Goal: Information Seeking & Learning: Learn about a topic

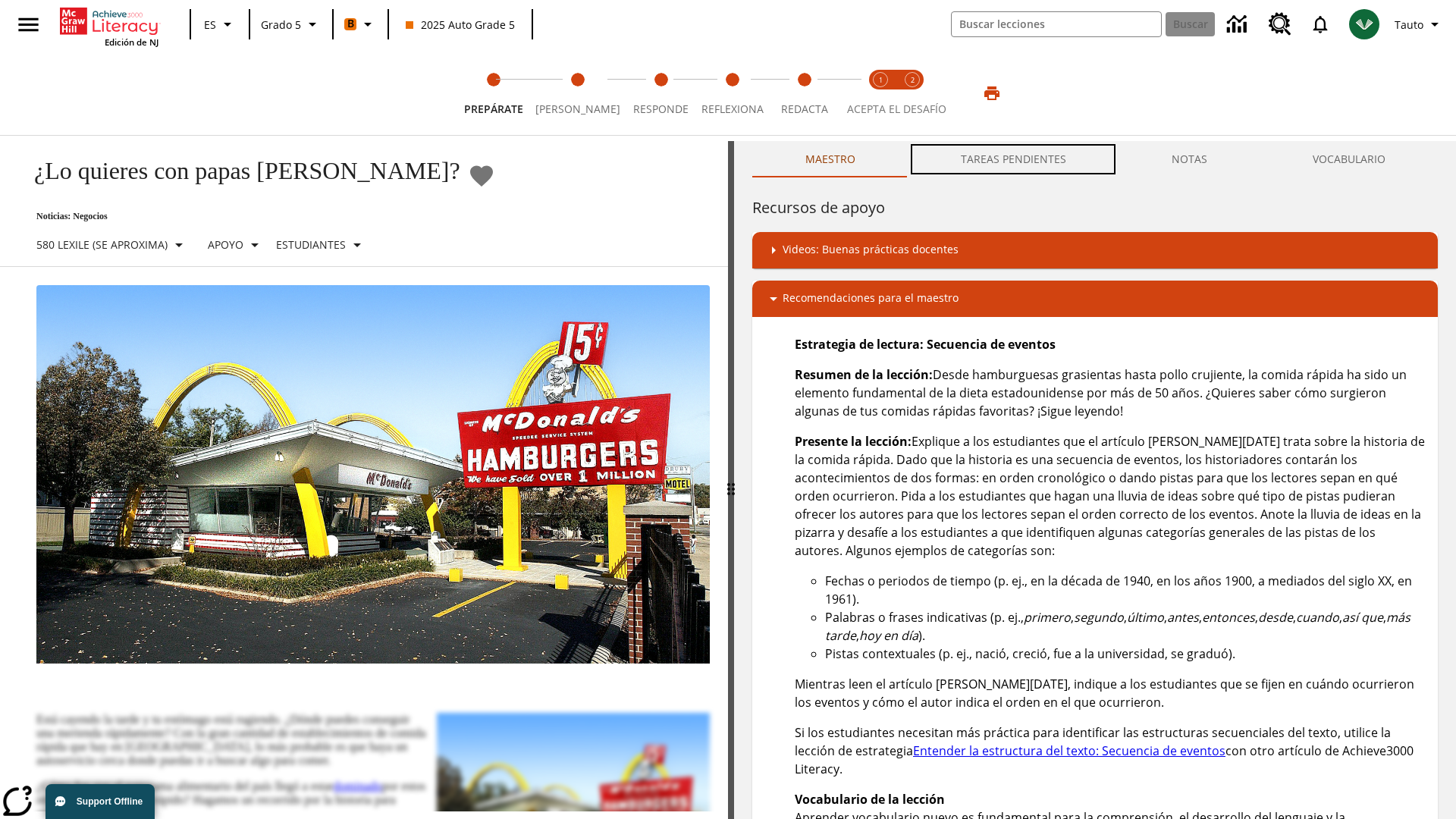
click at [1014, 159] on button "TAREAS PENDIENTES" at bounding box center [1013, 159] width 211 height 36
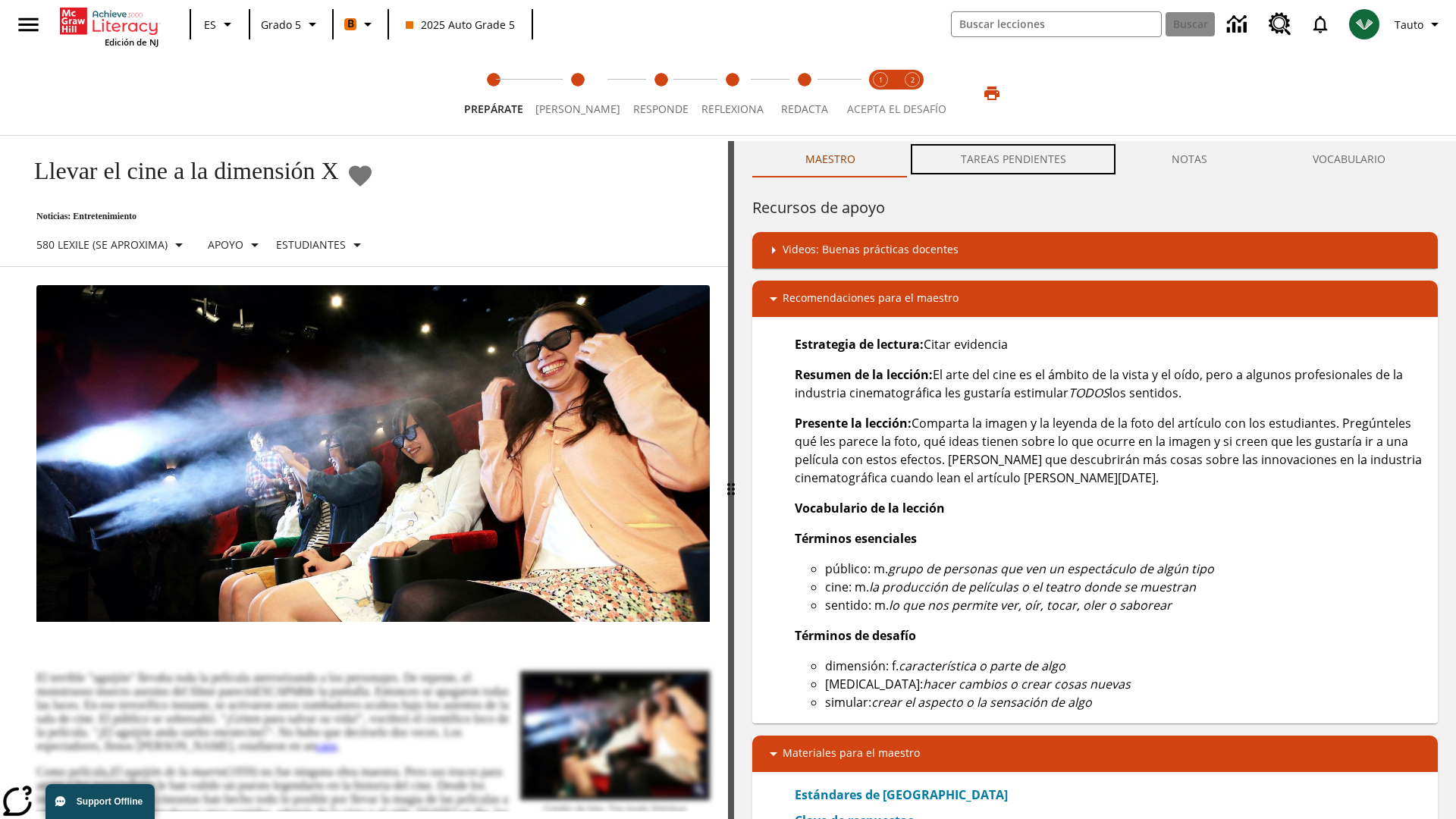
click at [1014, 159] on button "TAREAS PENDIENTES" at bounding box center [1013, 159] width 211 height 36
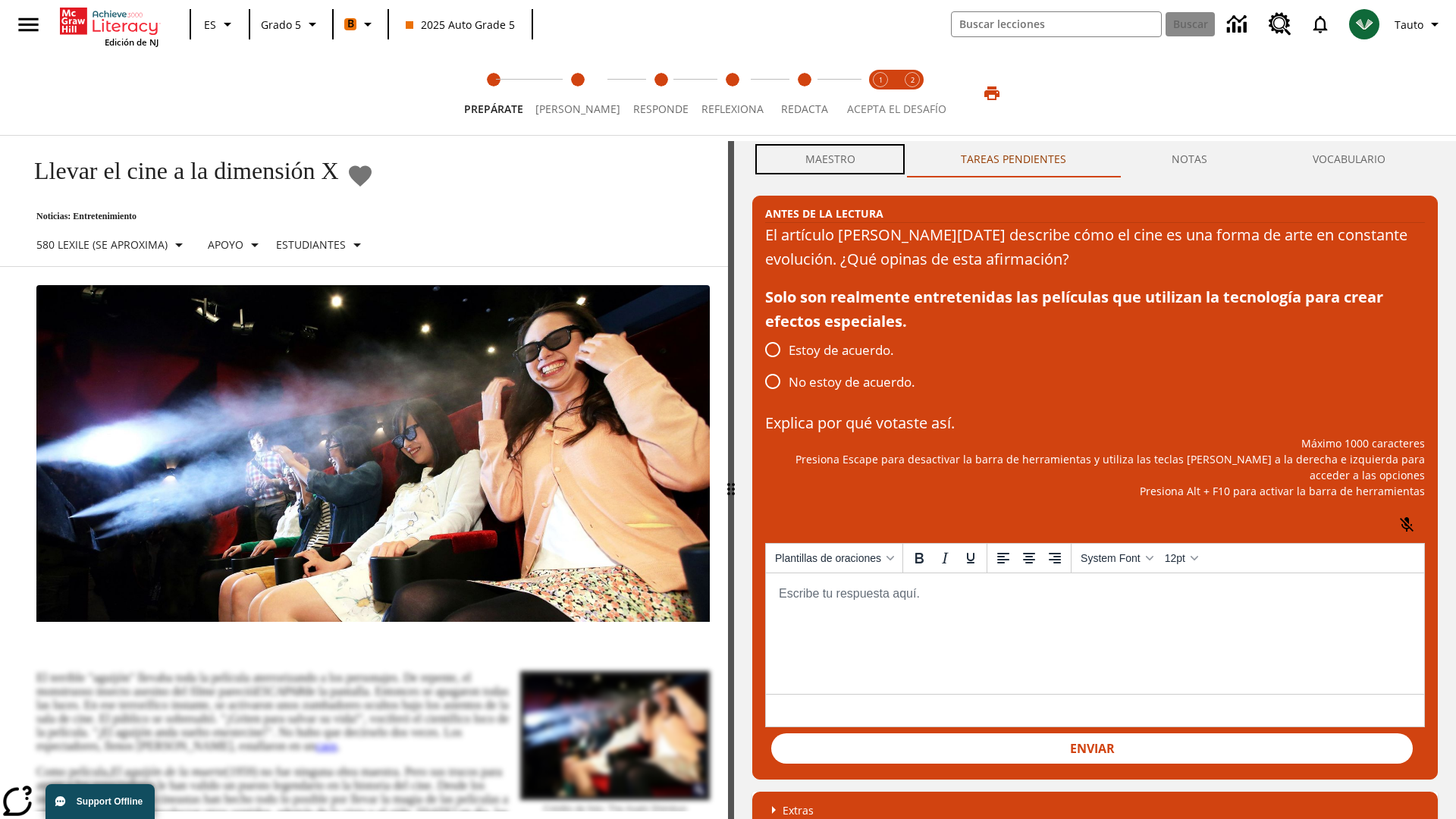
scroll to position [1, 0]
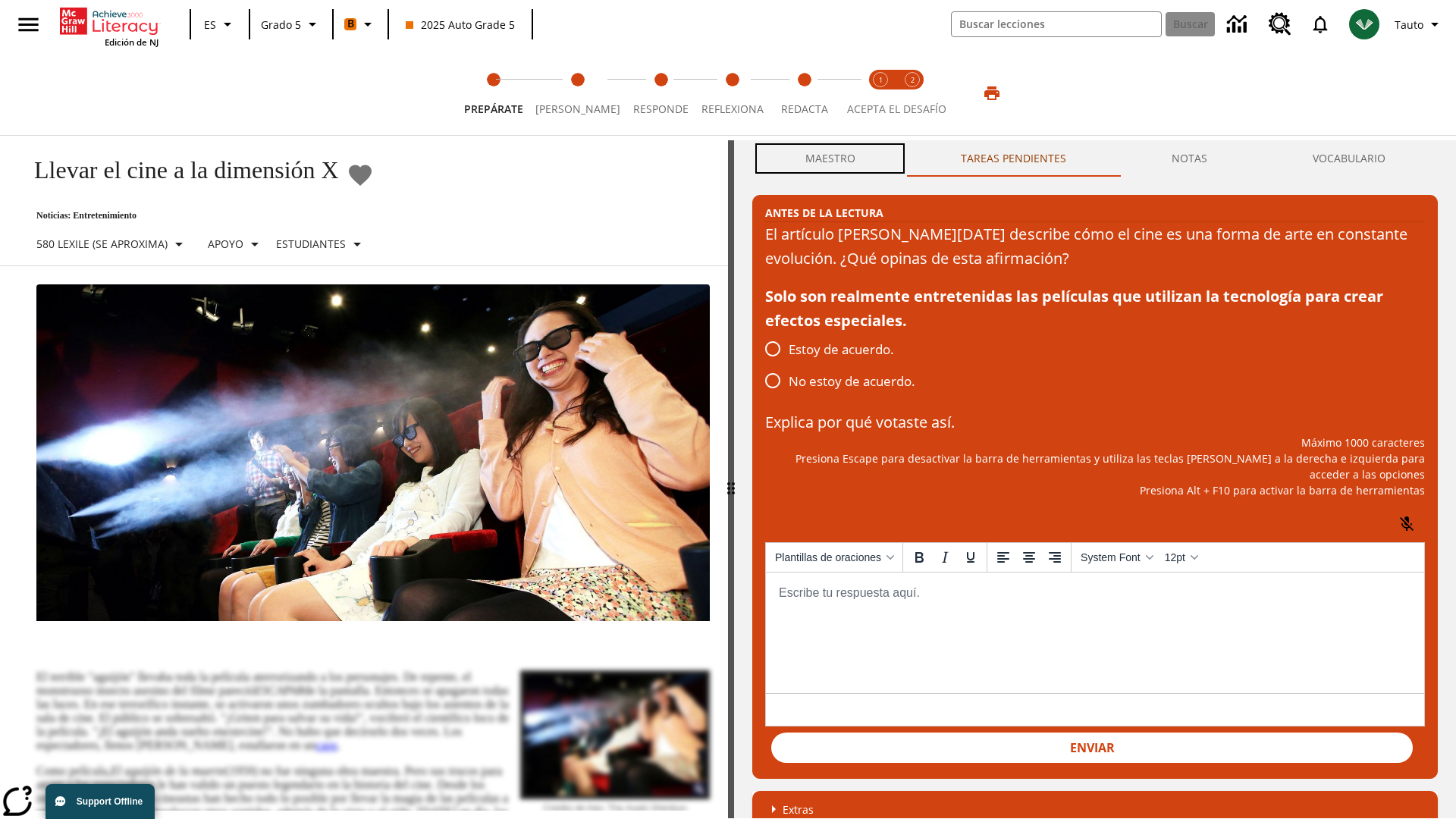
click at [829, 159] on button "Maestro" at bounding box center [830, 158] width 155 height 36
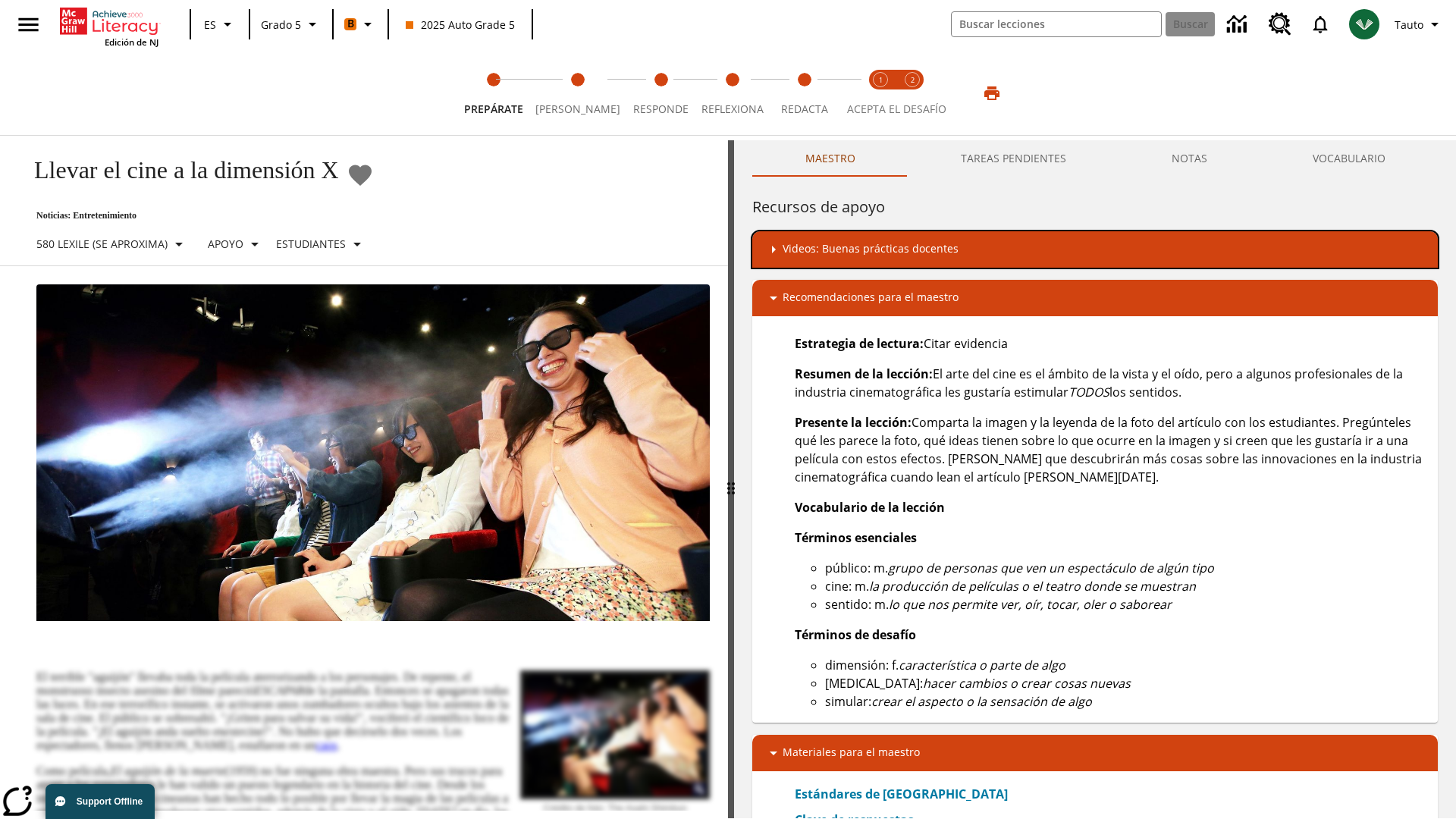
click at [1095, 250] on div "Videos: Buenas prácticas docentes" at bounding box center [1094, 250] width 661 height 18
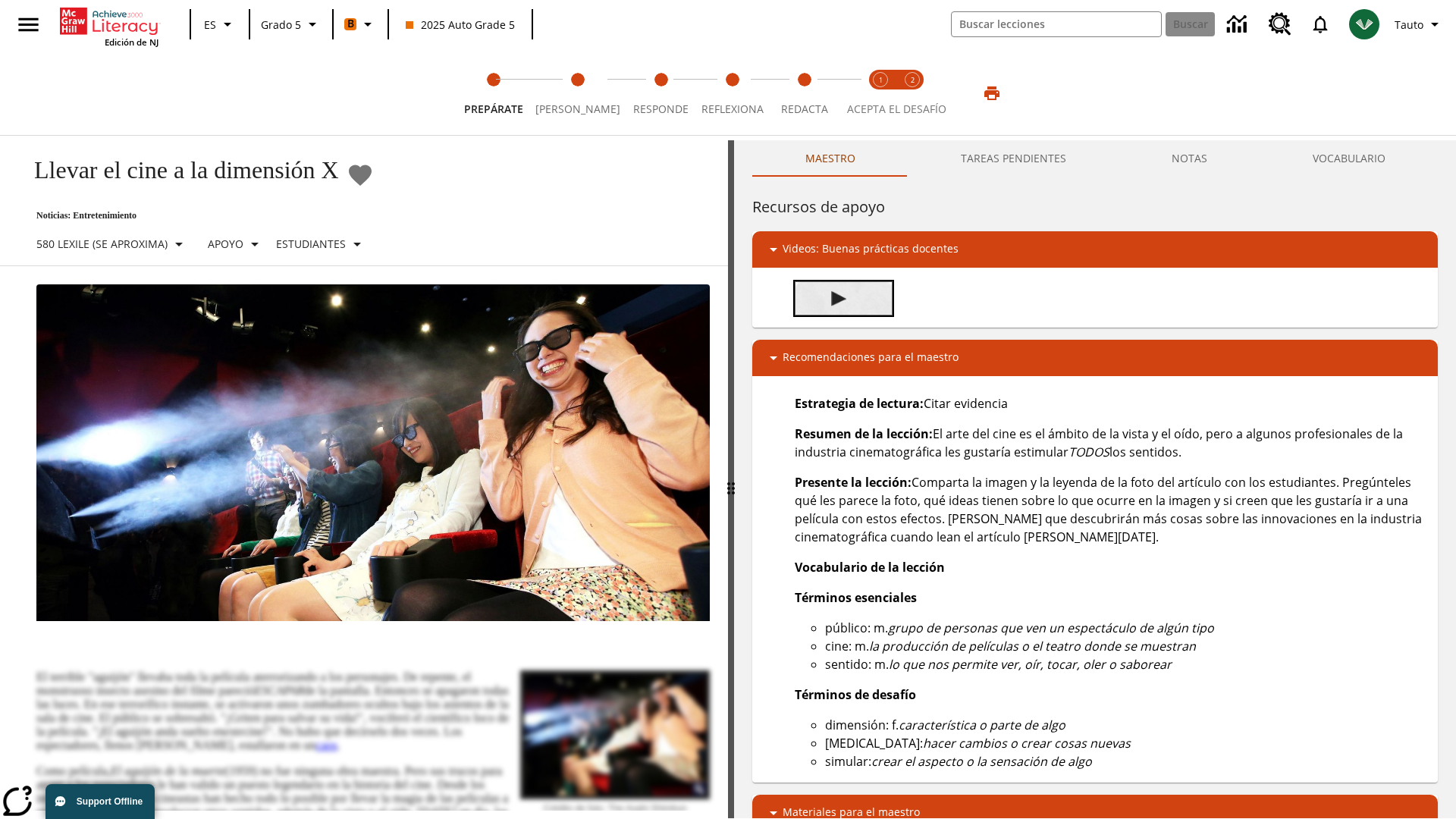
click at [839, 298] on img "Desarrollo del vocabulario académico" at bounding box center [839, 299] width 15 height 15
click at [572, 93] on span "Lee" at bounding box center [577, 104] width 85 height 28
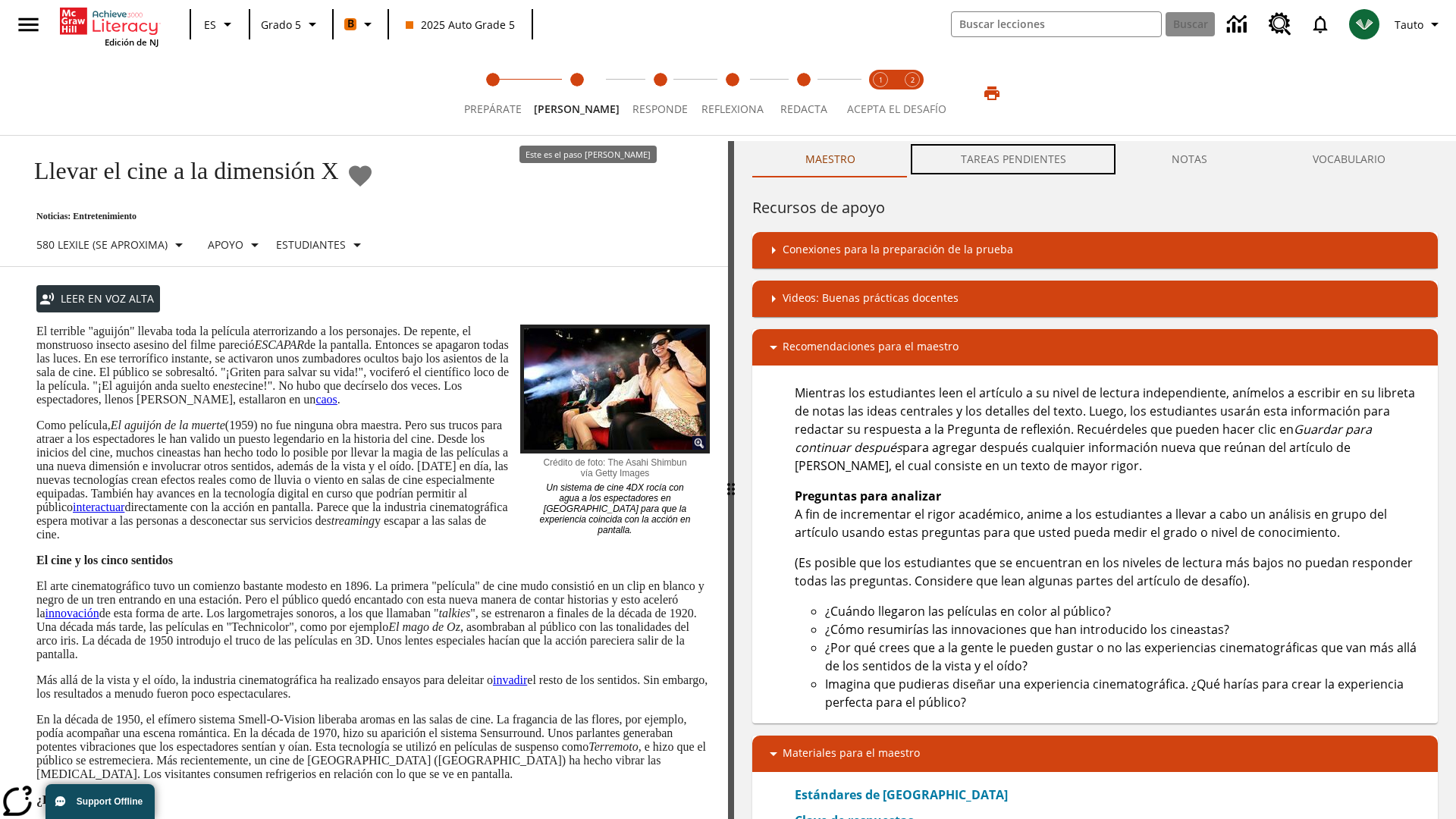
scroll to position [1, 0]
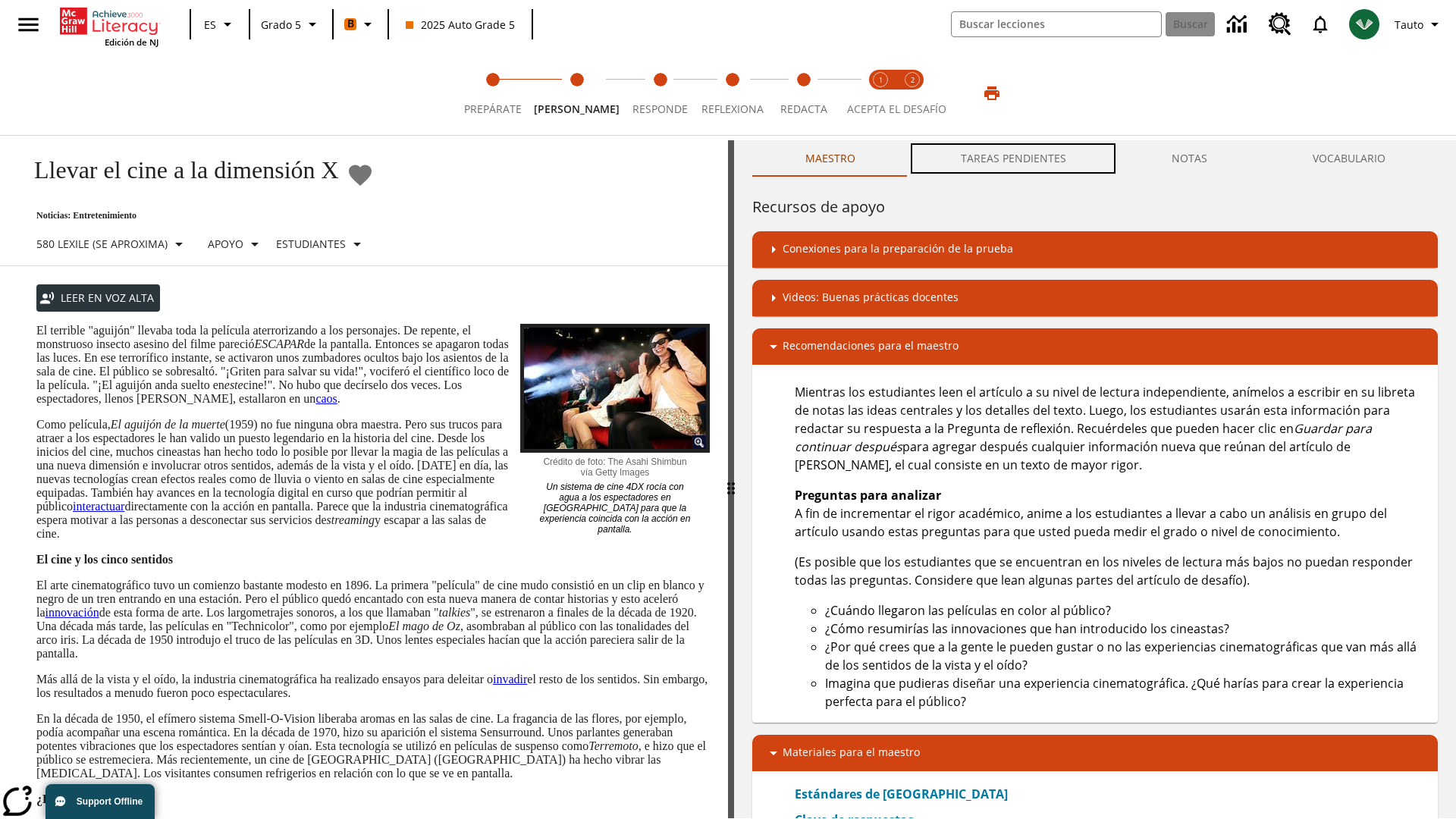
click at [1014, 159] on button "TAREAS PENDIENTES" at bounding box center [1013, 158] width 211 height 36
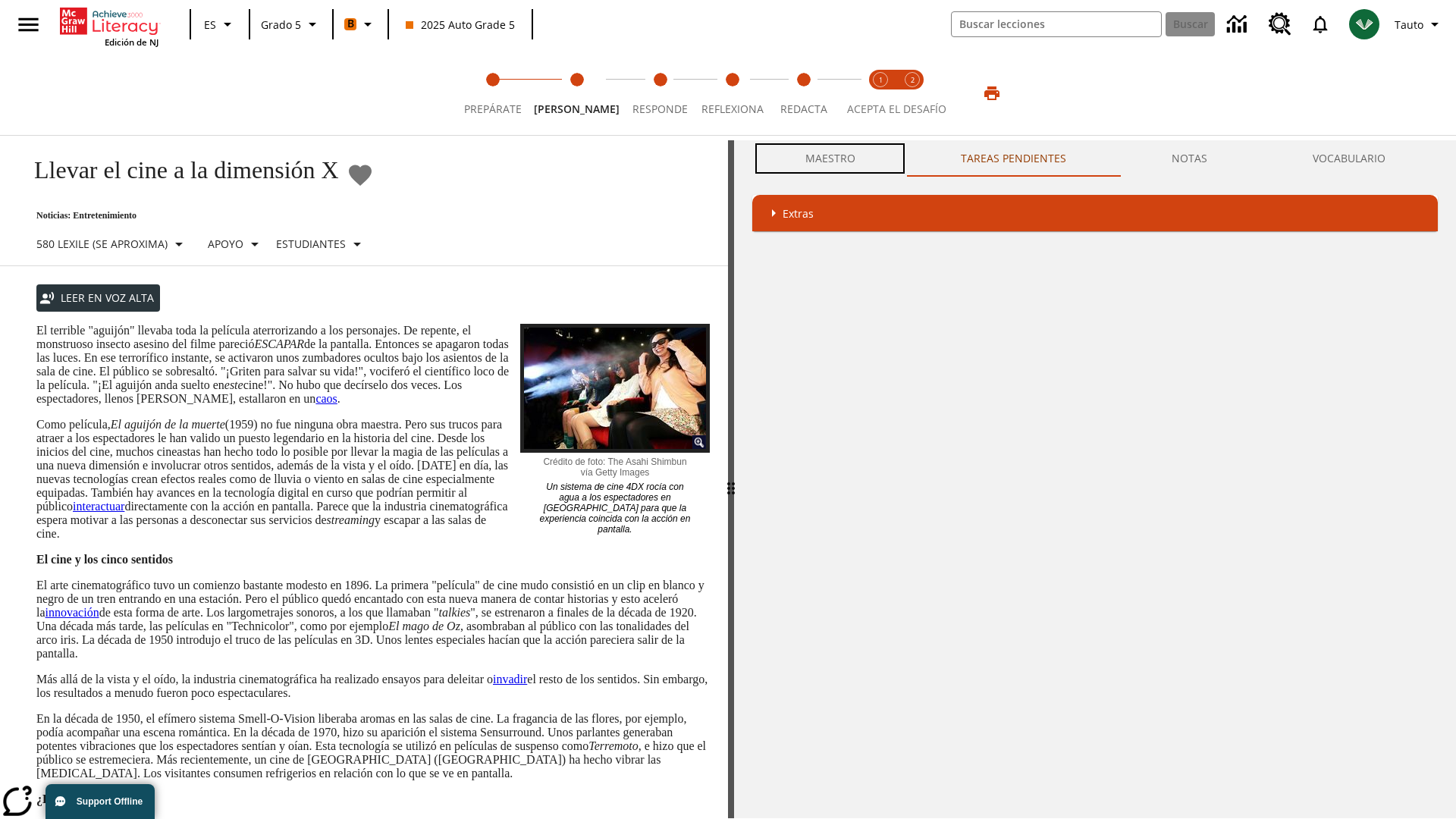
click at [829, 158] on button "Maestro" at bounding box center [830, 158] width 155 height 36
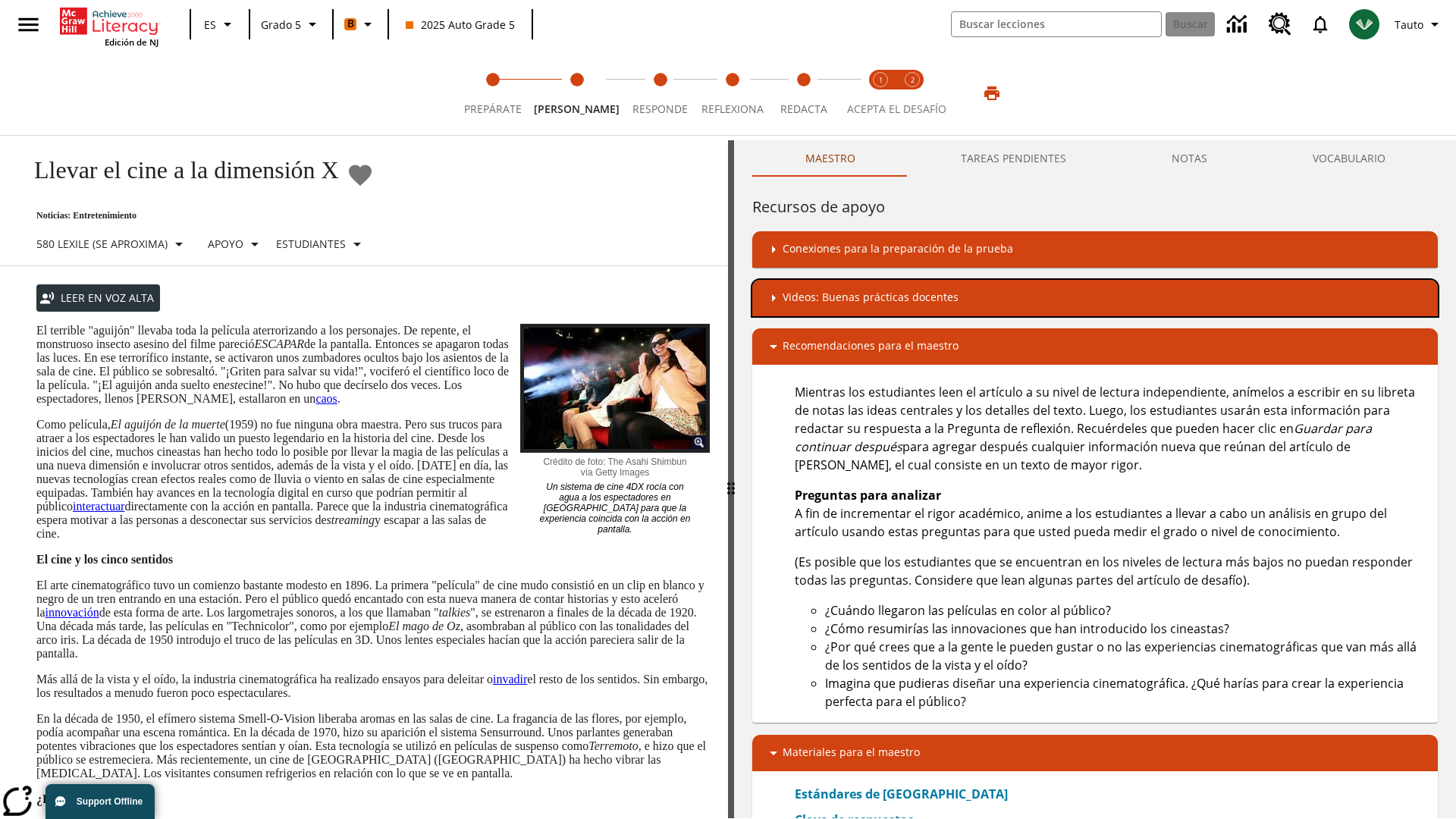
click at [1095, 298] on div "Videos: Buenas prácticas docentes" at bounding box center [1094, 298] width 661 height 18
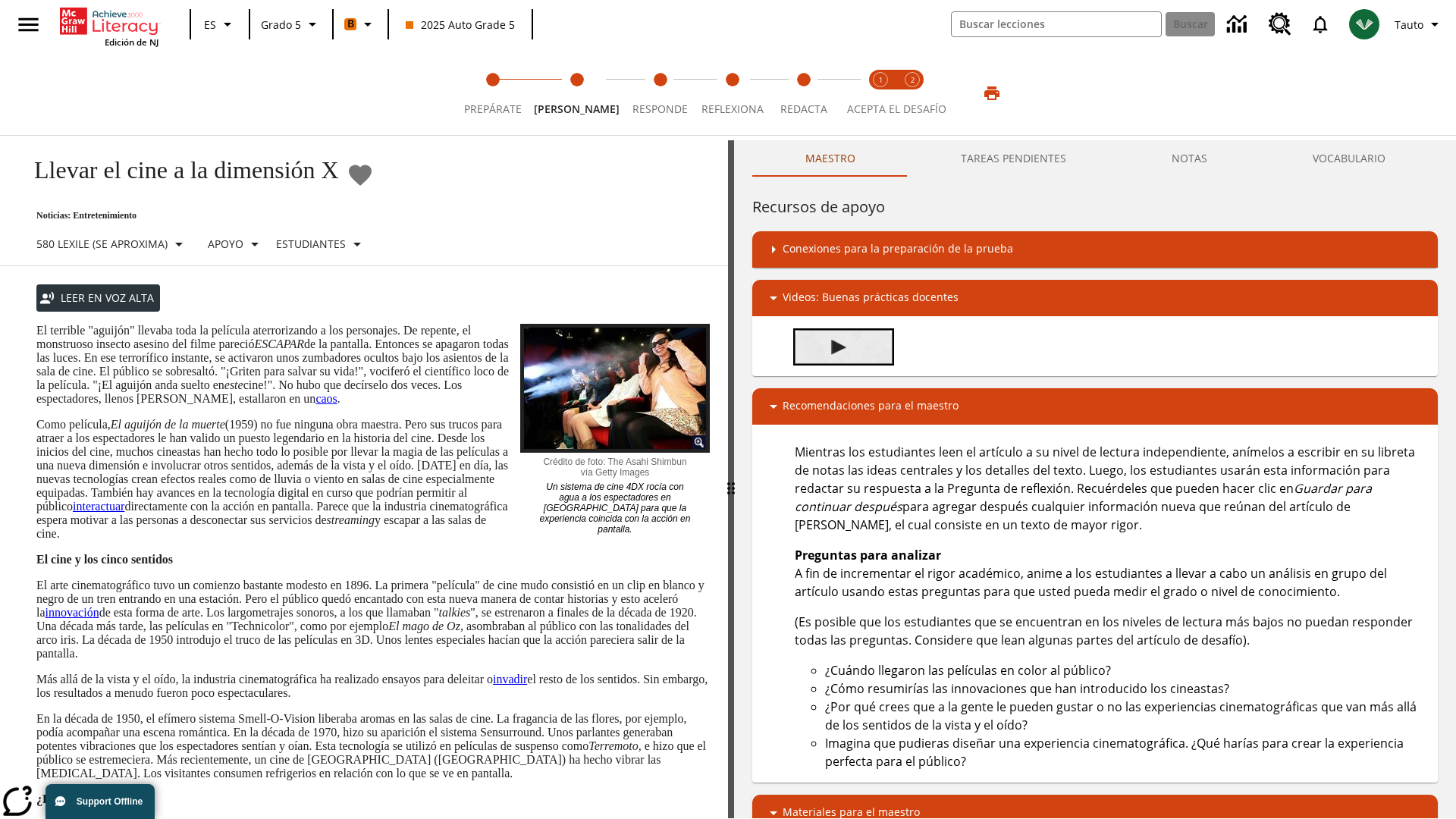
click at [839, 346] on img "Summarization" at bounding box center [839, 347] width 15 height 15
click at [880, 93] on span "Acepta el desafío lee step 1 of 2" at bounding box center [881, 104] width 20 height 28
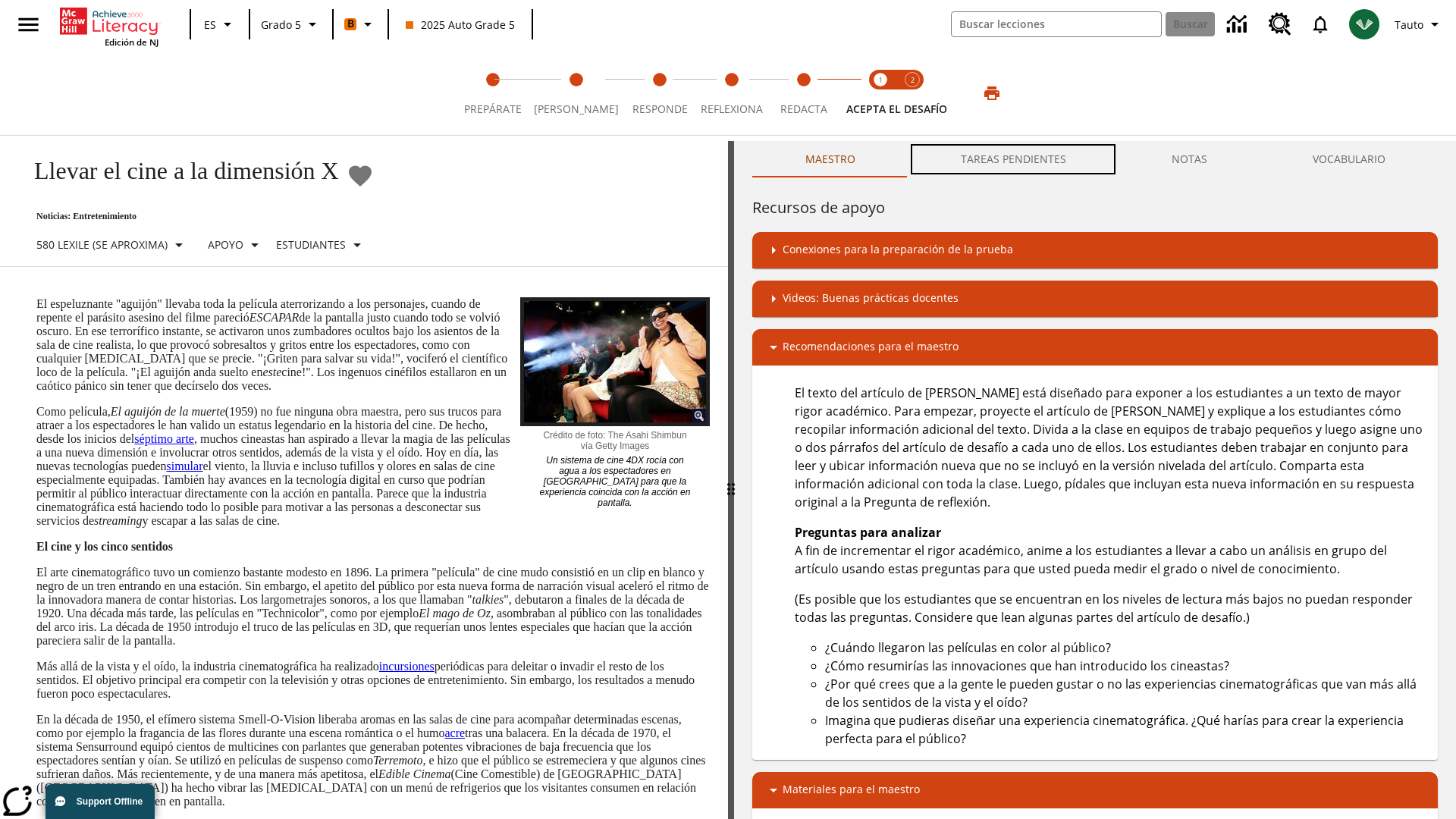
scroll to position [1, 0]
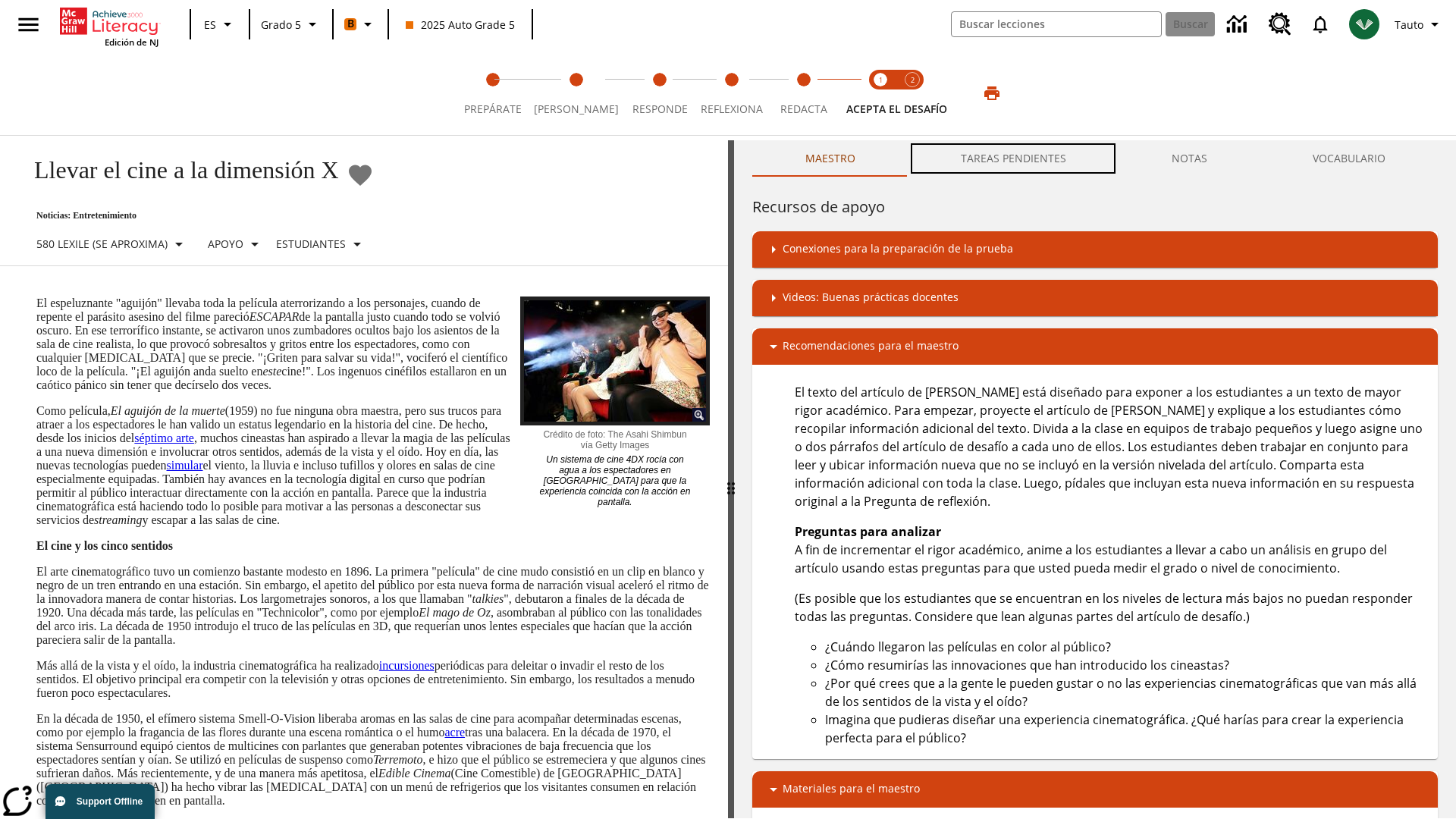
click at [1014, 159] on button "TAREAS PENDIENTES" at bounding box center [1013, 158] width 211 height 36
